Goal: Task Accomplishment & Management: Manage account settings

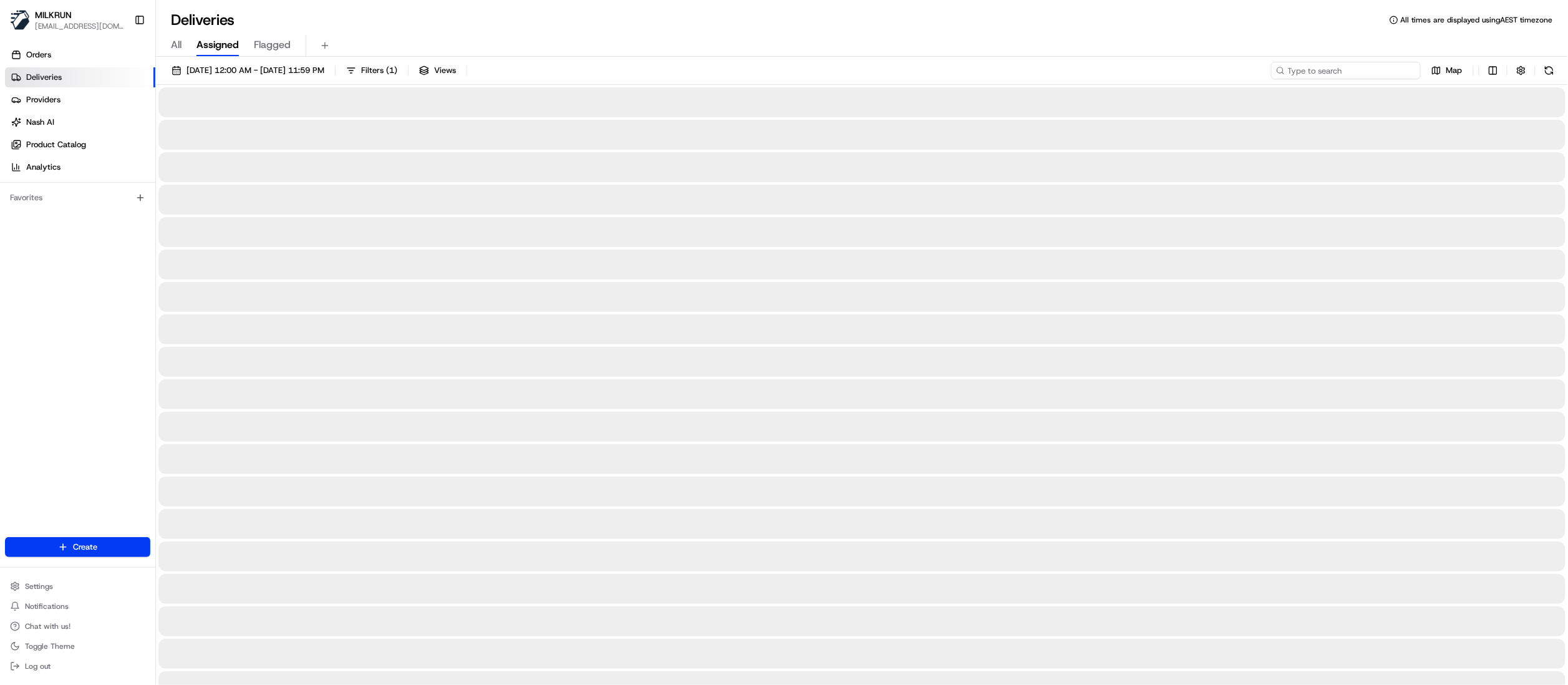
click at [1351, 72] on input at bounding box center [1345, 70] width 149 height 17
paste input "cf05fd43-8ddf-4fde-b491-04c5ffeaac6d"
type input "cf05fd43-8ddf-4fde-b491-04c5ffeaac6d"
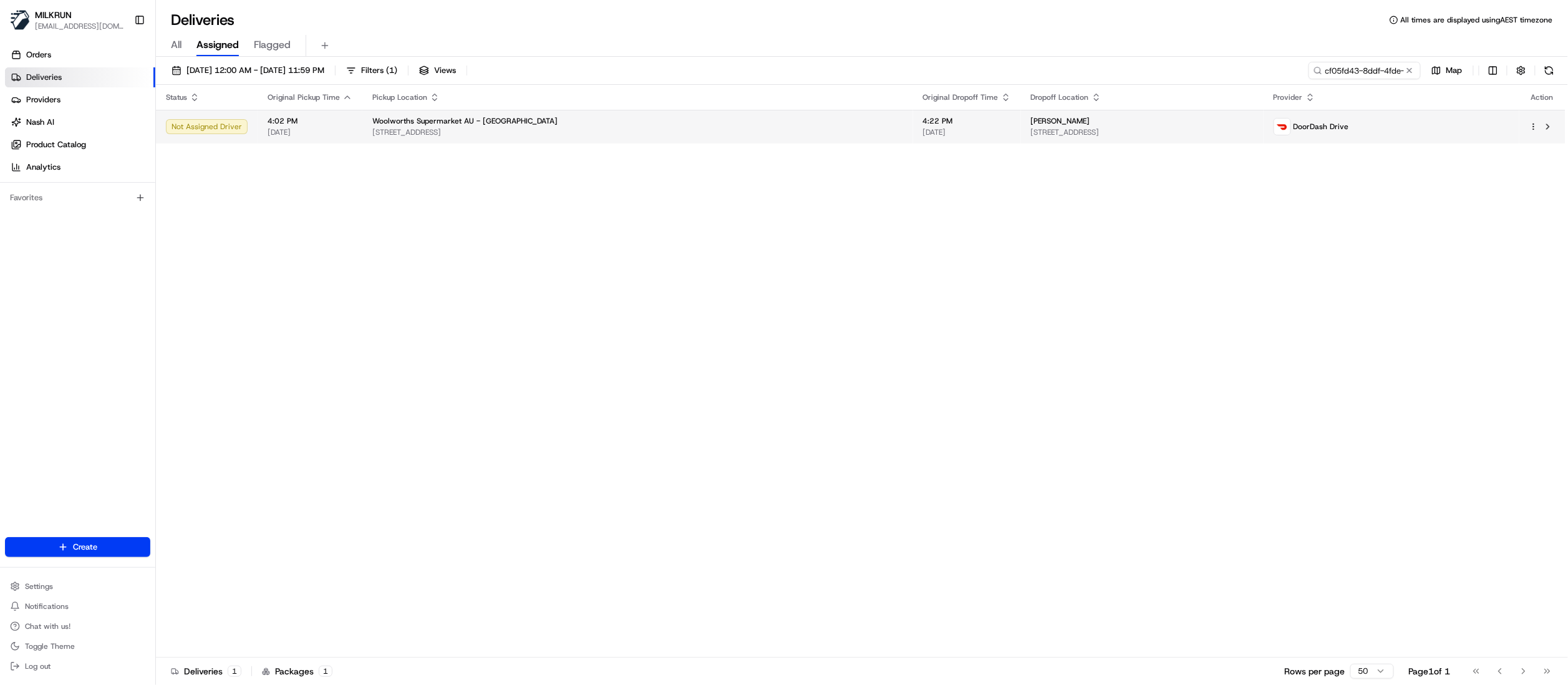
click at [1031, 126] on div "[PERSON_NAME]" at bounding box center [1142, 121] width 223 height 10
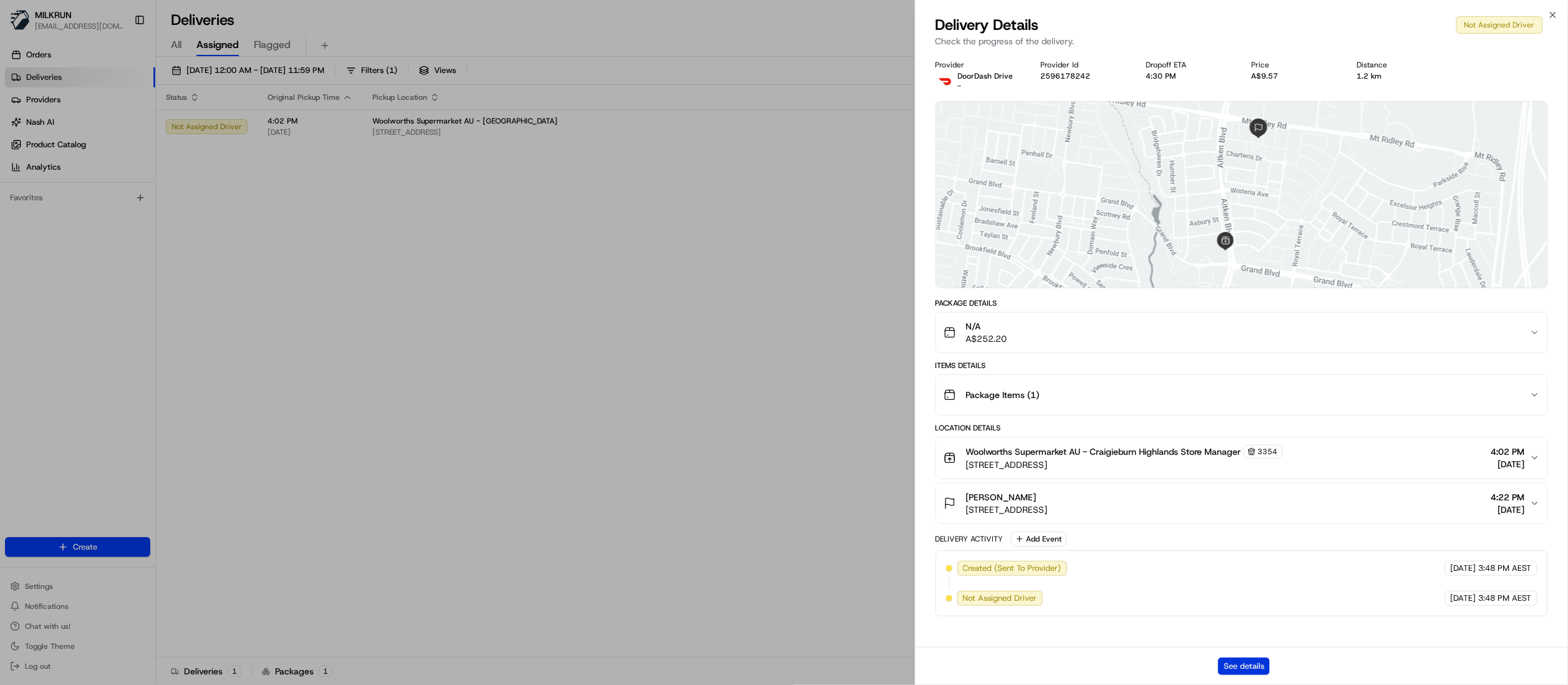
click at [1225, 665] on button "See details" at bounding box center [1244, 666] width 52 height 17
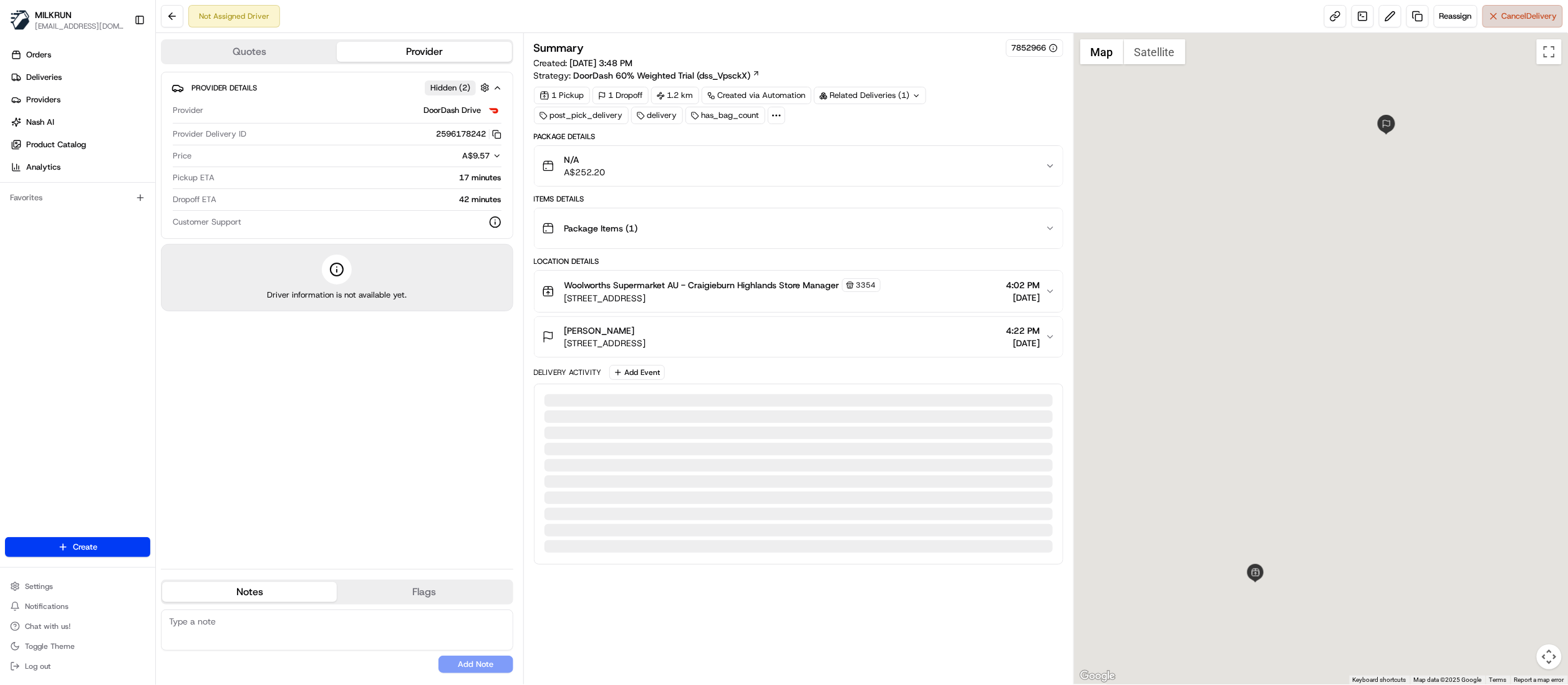
click at [1509, 12] on span "Cancel Delivery" at bounding box center [1529, 16] width 56 height 11
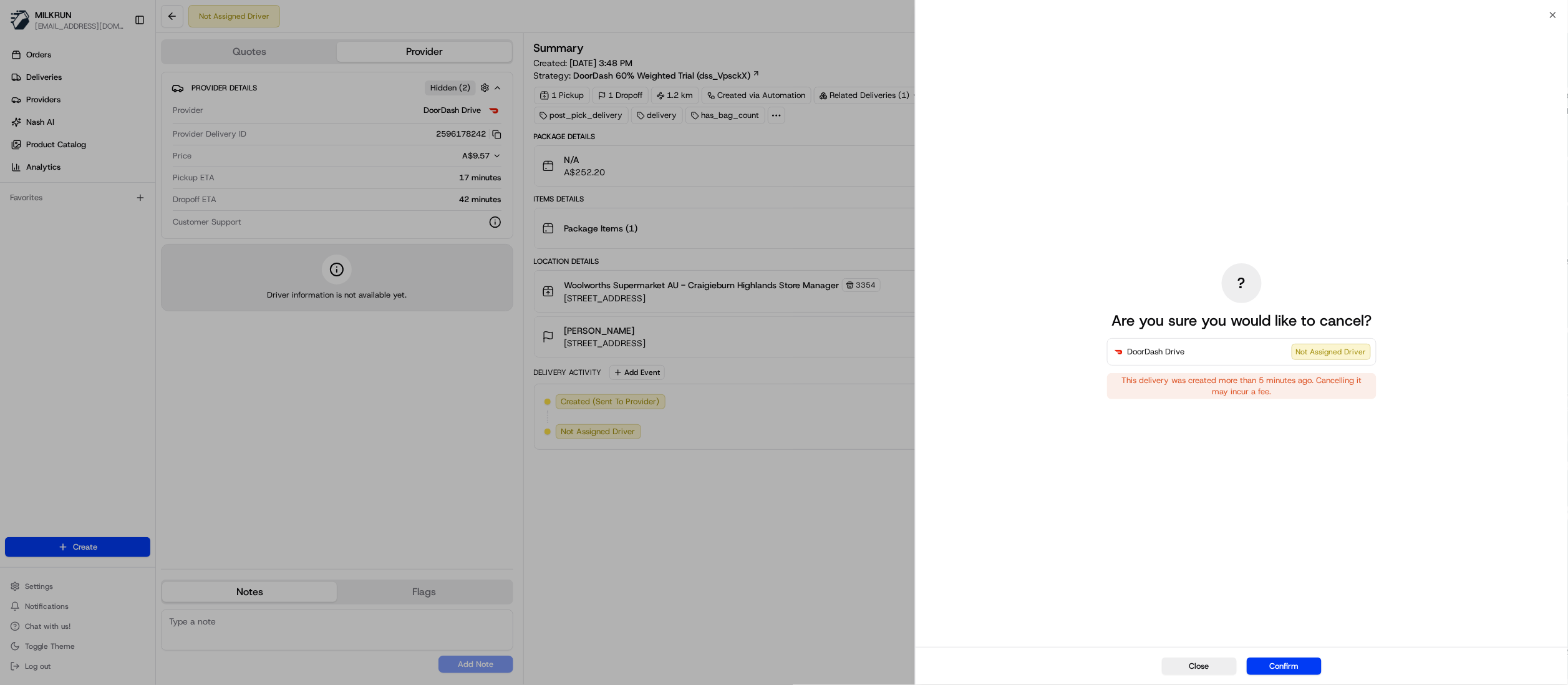
click at [1277, 670] on button "Confirm" at bounding box center [1284, 666] width 75 height 17
